Goal: Information Seeking & Learning: Learn about a topic

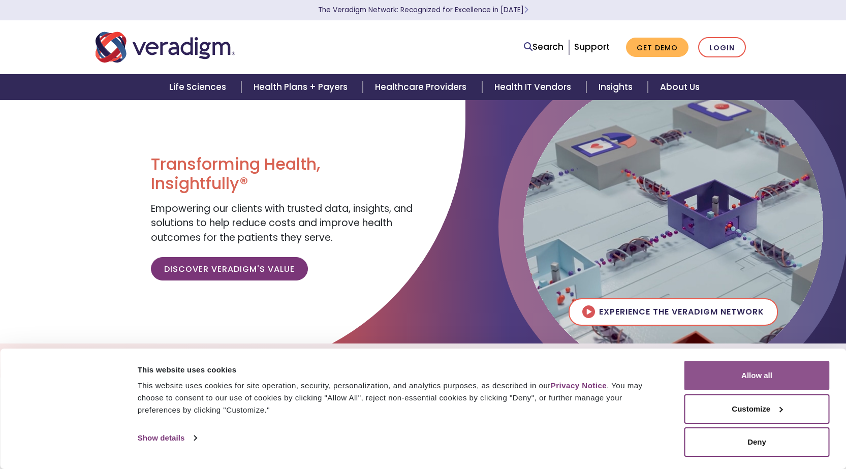
click at [748, 378] on button "Allow all" at bounding box center [756, 375] width 145 height 29
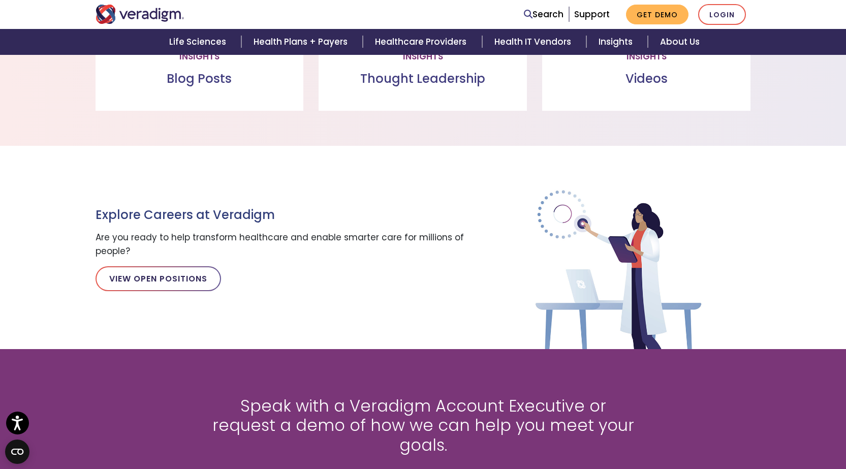
scroll to position [1016, 0]
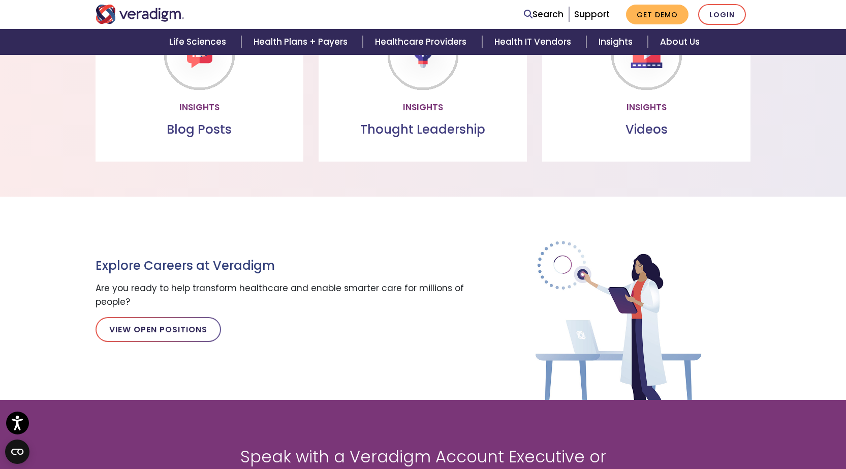
click at [643, 100] on link "Watch more" at bounding box center [645, 106] width 87 height 23
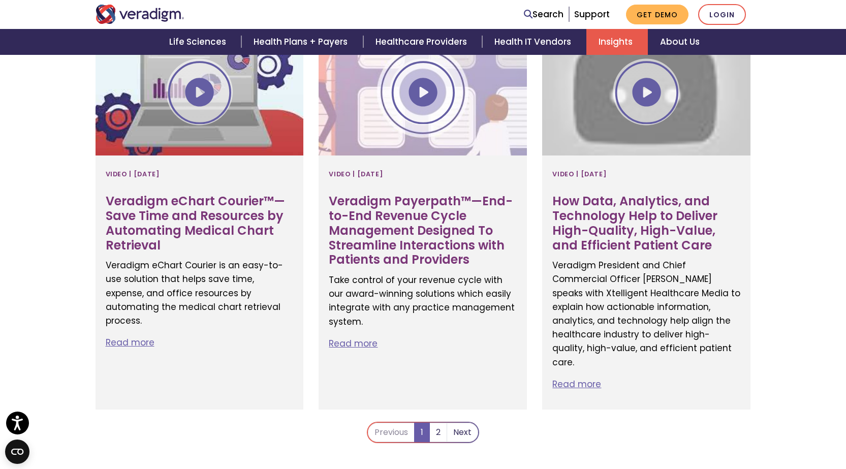
scroll to position [1828, 0]
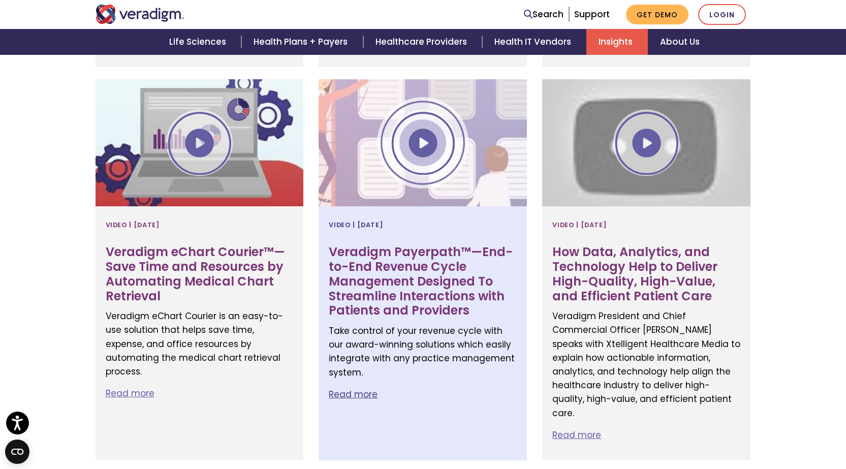
click at [422, 90] on div at bounding box center [422, 142] width 208 height 127
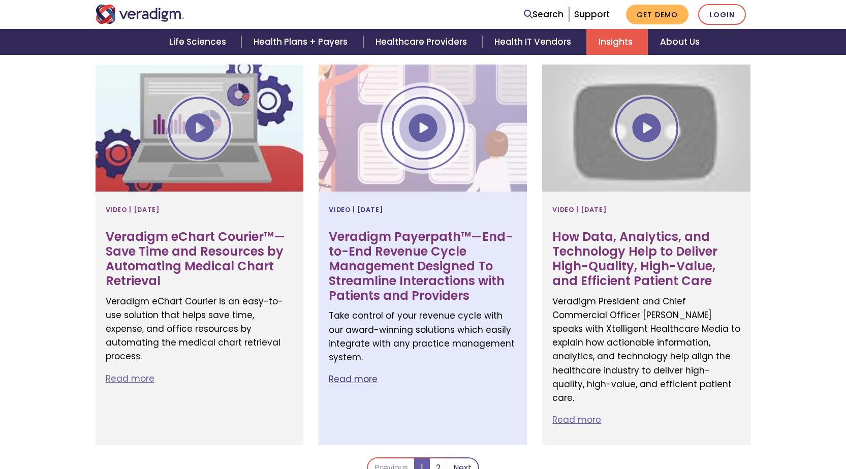
scroll to position [1828, 0]
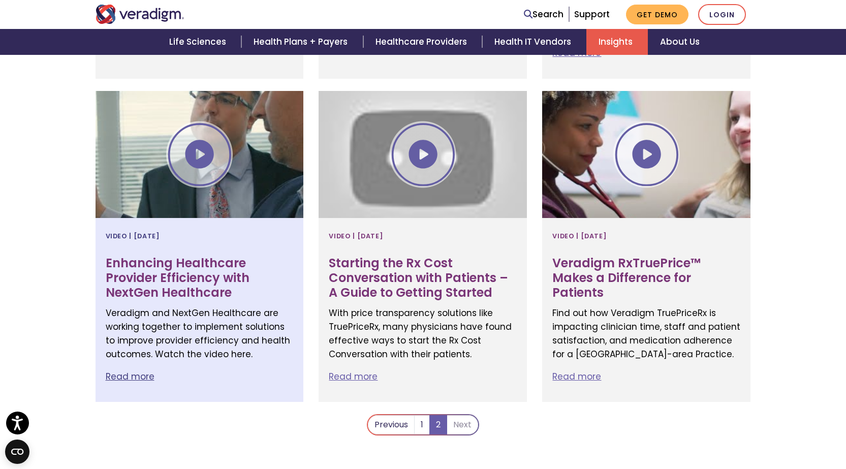
click at [278, 101] on div at bounding box center [199, 154] width 208 height 127
